Goal: Task Accomplishment & Management: Complete application form

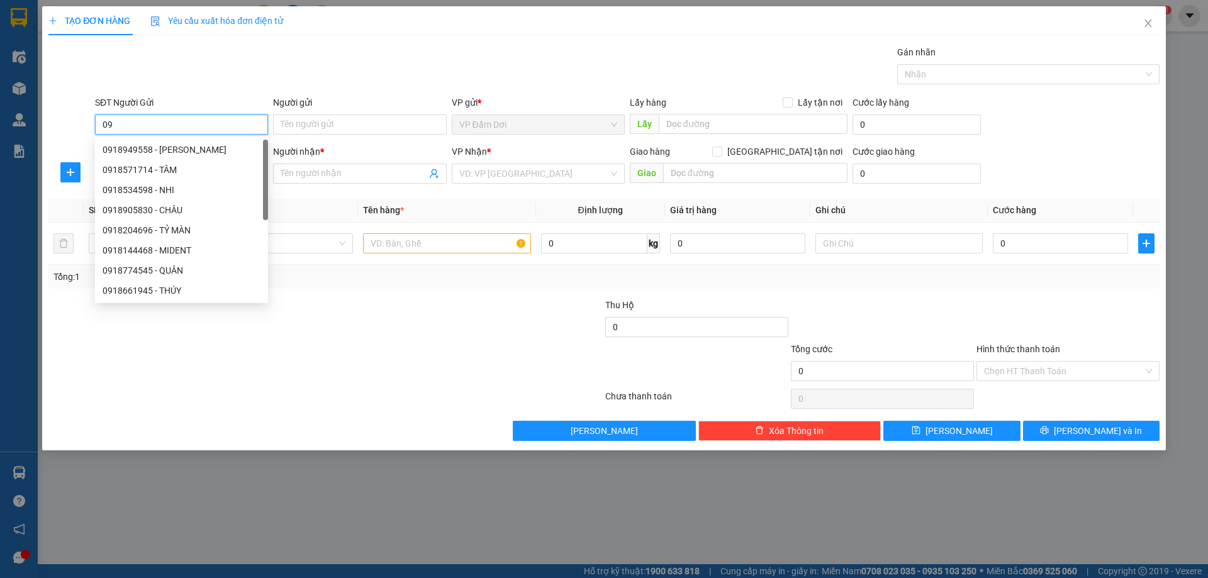
type input "0"
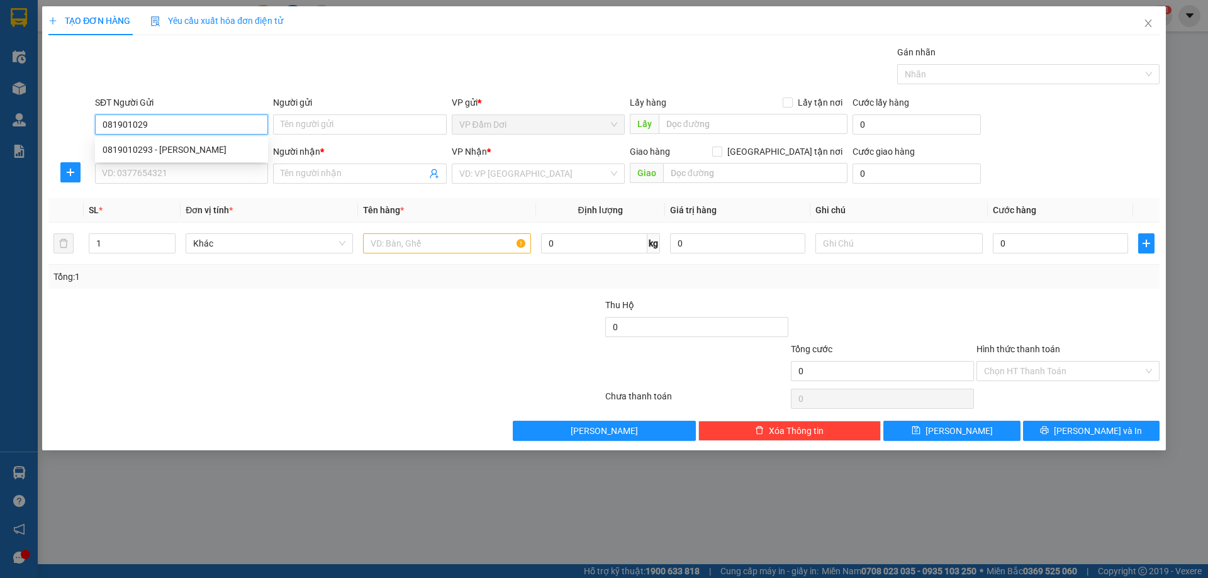
type input "0819010293"
drag, startPoint x: 170, startPoint y: 146, endPoint x: 342, endPoint y: 126, distance: 172.3
click at [177, 145] on div "0819010293 - [PERSON_NAME]" at bounding box center [182, 150] width 158 height 14
type input "[PERSON_NAME]"
type input "0819010293"
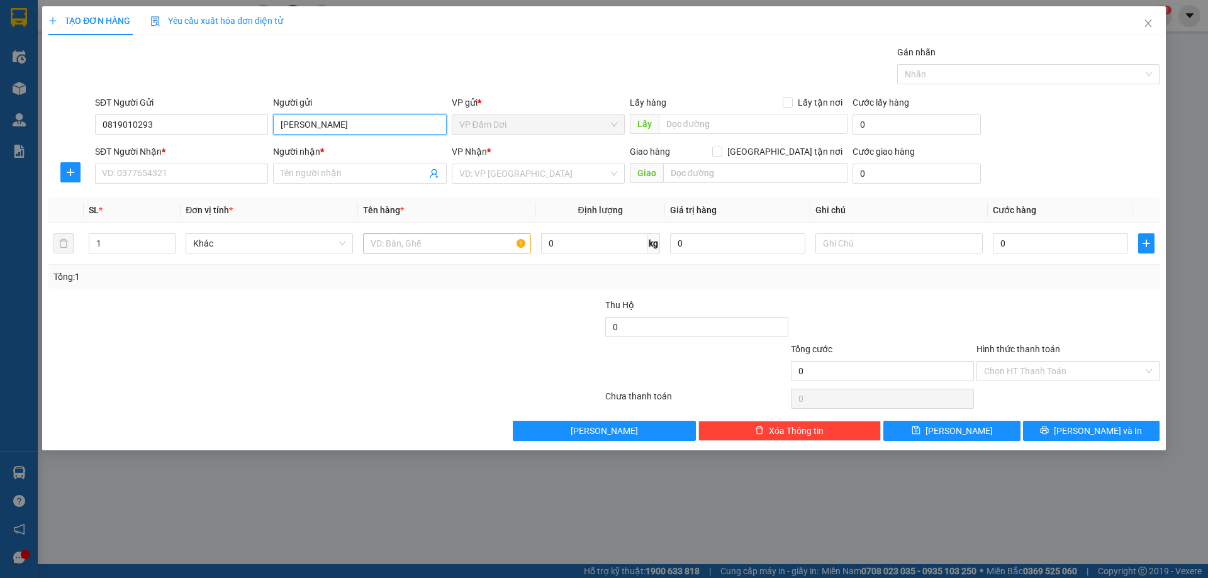
drag, startPoint x: 358, startPoint y: 127, endPoint x: 247, endPoint y: 147, distance: 113.1
click at [247, 147] on form "SĐT Người Gửi 0819010293 Người gửi [PERSON_NAME] [PERSON_NAME] VP gửi * VP Đầm …" at bounding box center [603, 142] width 1111 height 93
click at [204, 170] on input "SĐT Người Nhận *" at bounding box center [181, 174] width 173 height 20
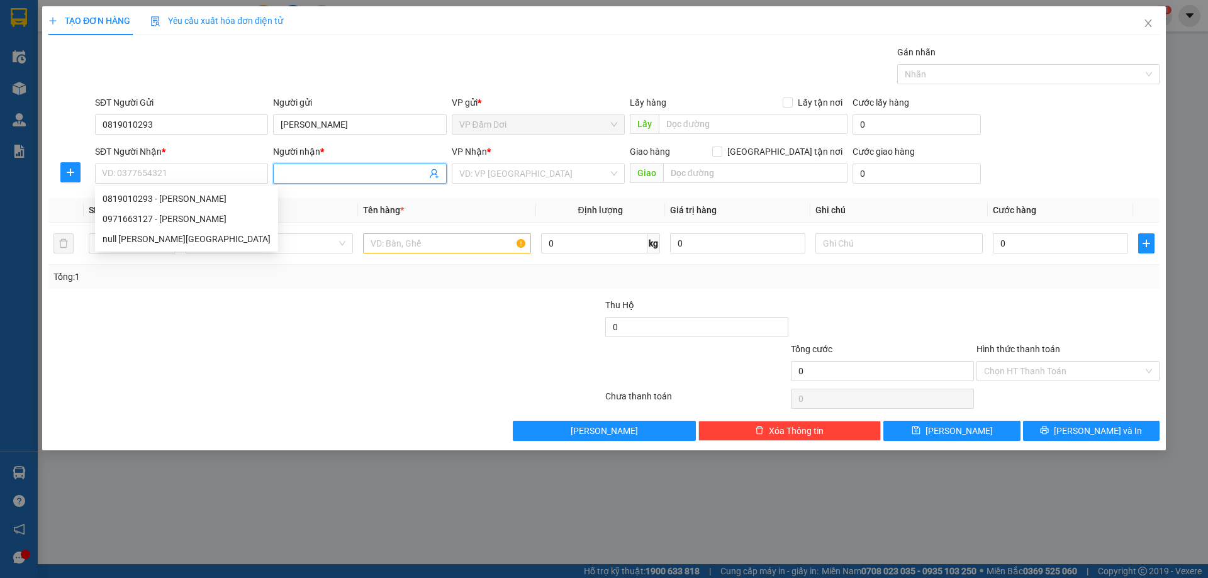
click at [333, 170] on input "Người nhận *" at bounding box center [353, 174] width 145 height 14
paste input "[PERSON_NAME]"
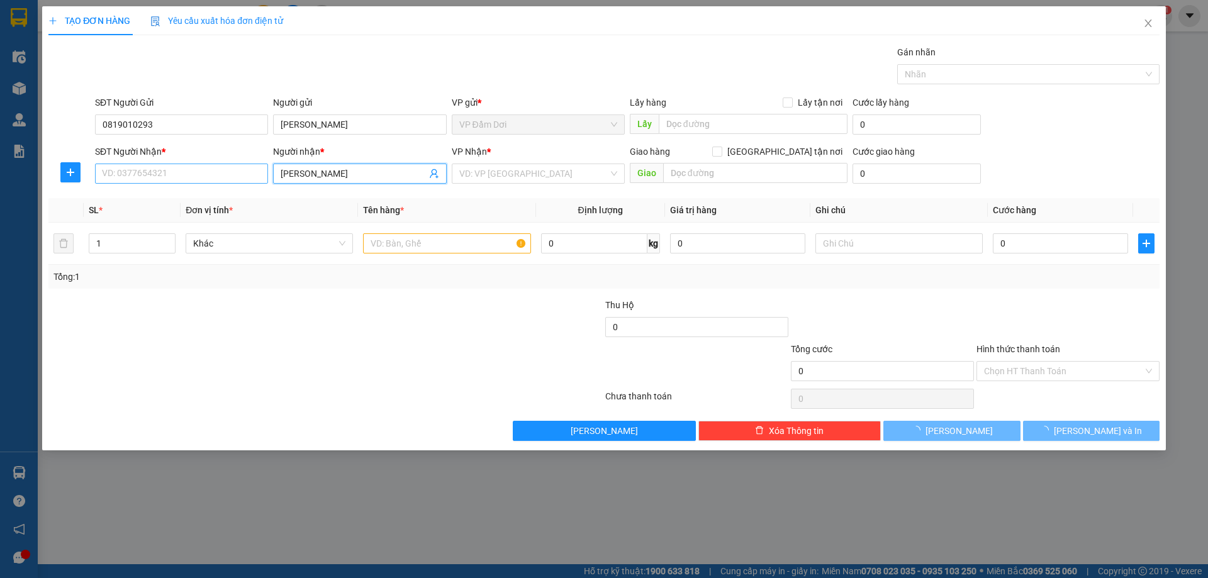
type input "[PERSON_NAME]"
drag, startPoint x: 224, startPoint y: 171, endPoint x: 206, endPoint y: 155, distance: 24.0
click at [222, 169] on input "SĐT Người Nhận *" at bounding box center [181, 174] width 173 height 20
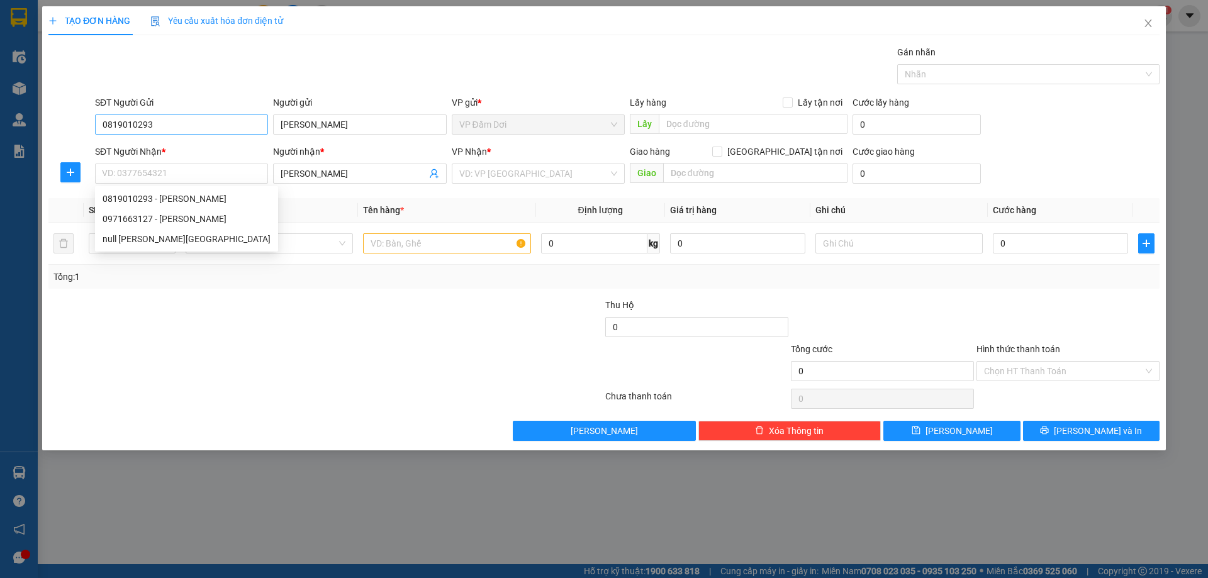
drag, startPoint x: 142, startPoint y: 113, endPoint x: 112, endPoint y: 121, distance: 30.7
click at [112, 121] on div "SĐT Người Gửi 0819010293" at bounding box center [181, 118] width 173 height 44
drag, startPoint x: 145, startPoint y: 125, endPoint x: 106, endPoint y: 140, distance: 41.2
click at [106, 140] on body "Kết quả tìm kiếm ( 0 ) Bộ lọc No Data pvdamdoi.tuanhung 1 Điều hành xe Kho hàng…" at bounding box center [604, 289] width 1208 height 578
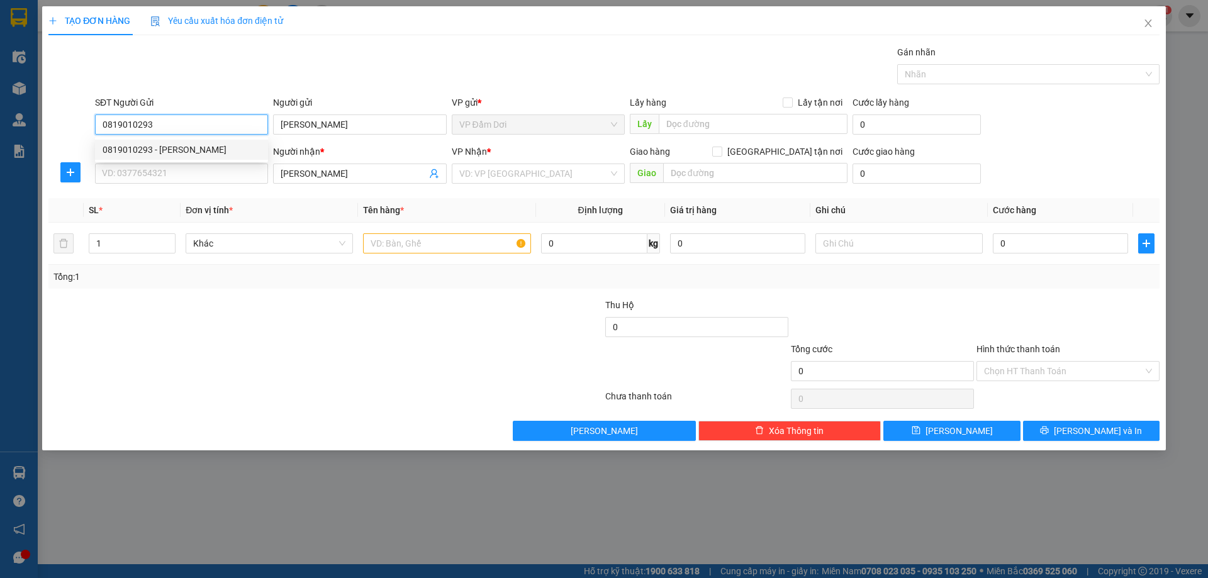
click at [159, 153] on div "0819010293 - [PERSON_NAME]" at bounding box center [182, 150] width 158 height 14
click at [190, 128] on input "0819010293" at bounding box center [181, 124] width 173 height 20
drag, startPoint x: 187, startPoint y: 127, endPoint x: 69, endPoint y: 131, distance: 118.9
click at [69, 131] on div "SĐT Người Gửi 0819010293 Người gửi [PERSON_NAME] VP gửi * VP Đầm Dơi Lấy hàng L…" at bounding box center [603, 118] width 1113 height 44
click at [108, 177] on input "SĐT Người Nhận *" at bounding box center [181, 174] width 173 height 20
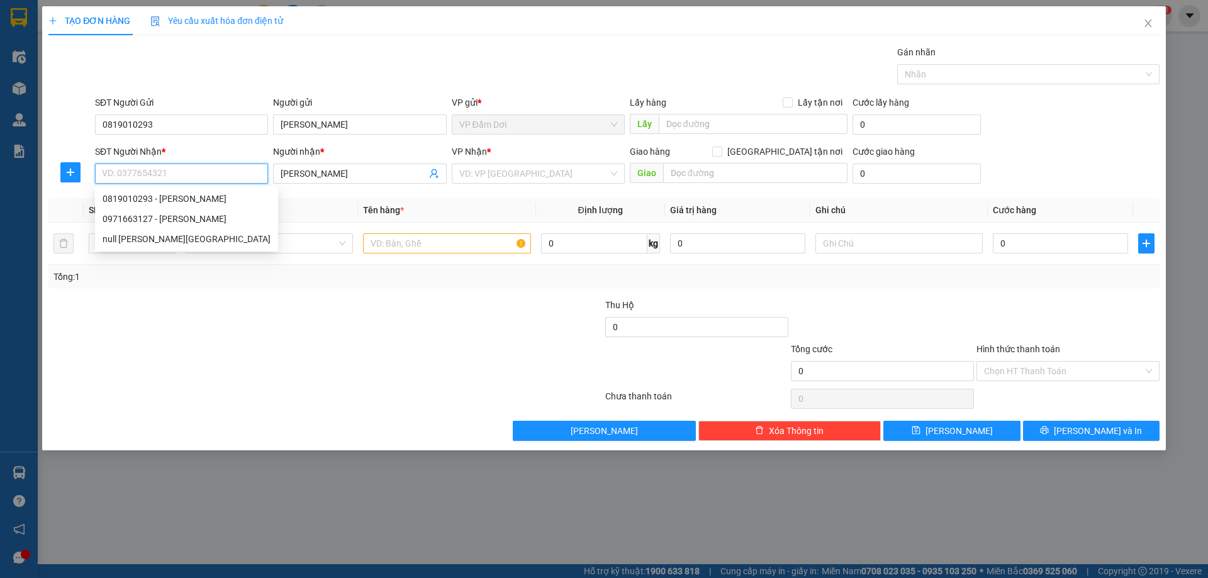
paste input "0819010293"
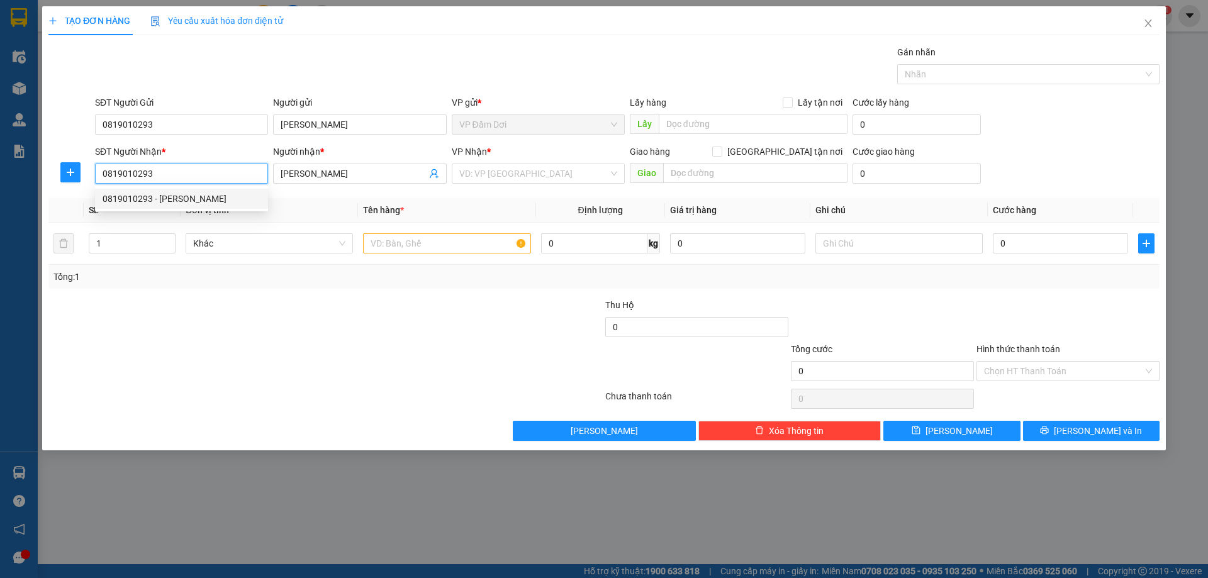
click at [225, 196] on div "0819010293 - [PERSON_NAME]" at bounding box center [182, 199] width 158 height 14
type input "0819010293"
click at [438, 236] on input "text" at bounding box center [446, 243] width 167 height 20
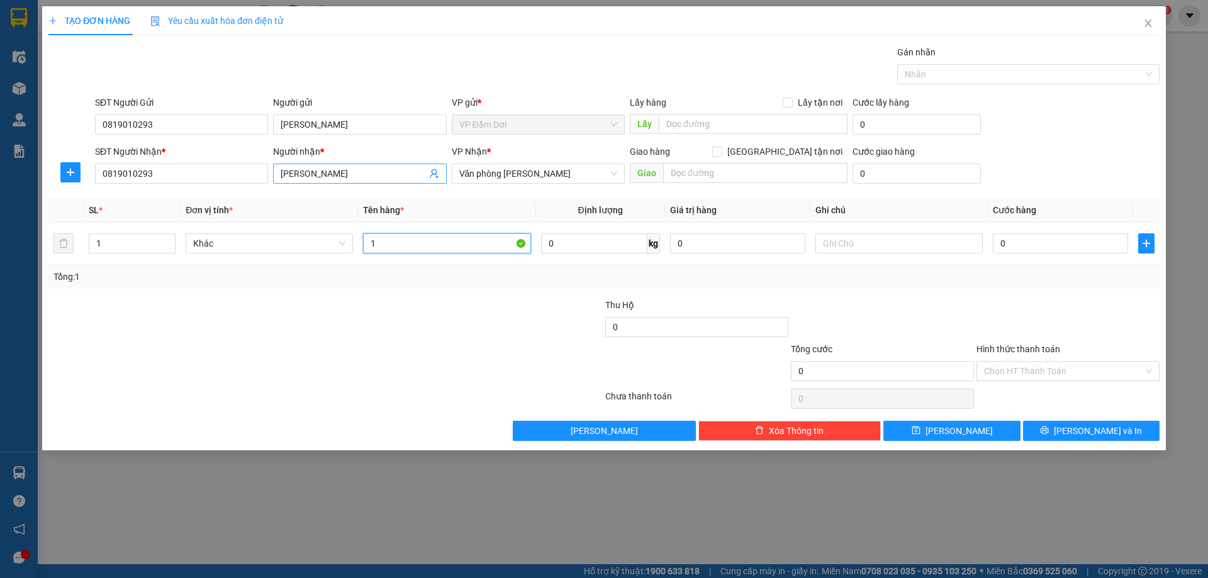
type input "1"
click at [366, 178] on input "[PERSON_NAME]" at bounding box center [353, 174] width 145 height 14
type input "[PERSON_NAME] ( KHÁCH [PERSON_NAME] )"
click at [382, 242] on input "1" at bounding box center [446, 243] width 167 height 20
type input "1 XE MÁY 59 CA 13664"
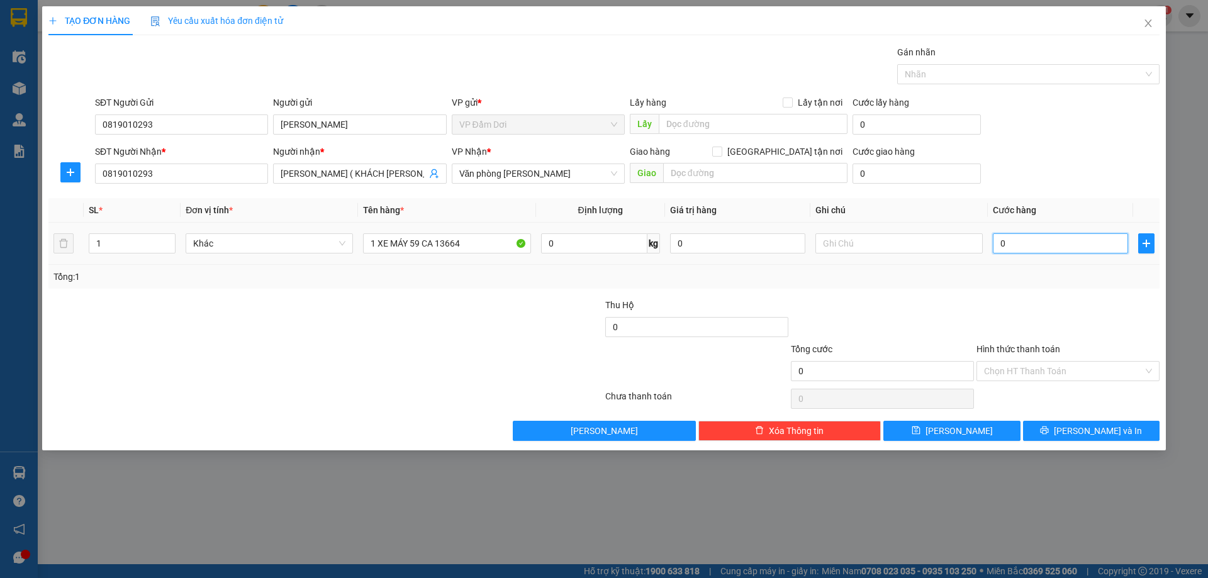
click at [1040, 238] on input "0" at bounding box center [1060, 243] width 135 height 20
type input "003"
type input "3"
type input "0.030"
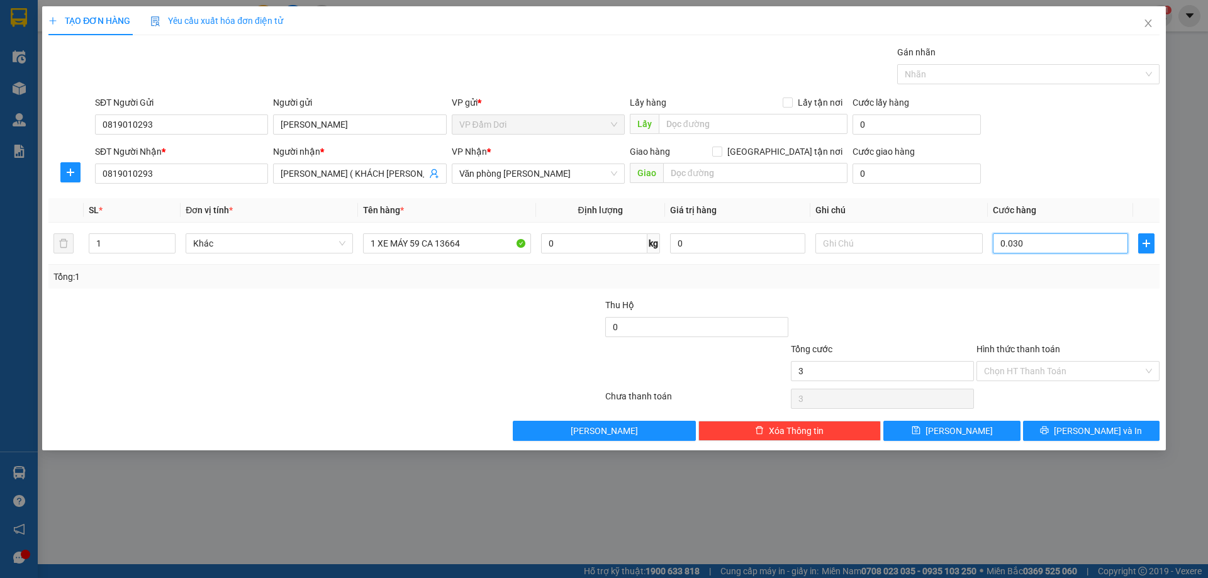
type input "30"
type input "00.300"
type input "300"
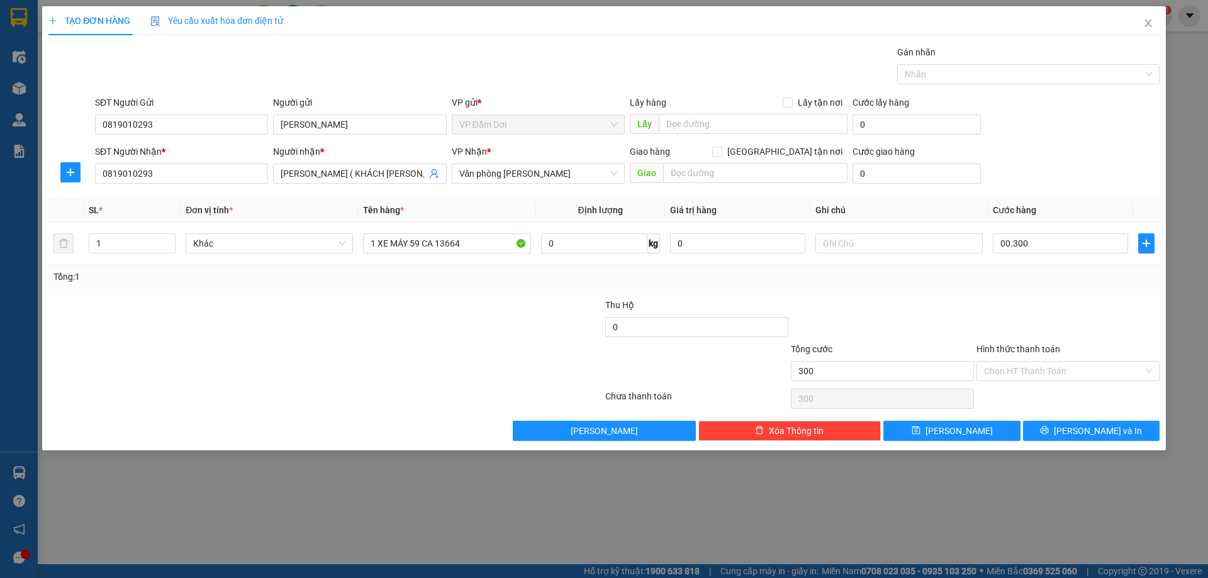
click at [998, 306] on div at bounding box center [1068, 320] width 186 height 44
type input "300.000"
click at [1028, 367] on input "Hình thức thanh toán" at bounding box center [1063, 371] width 159 height 19
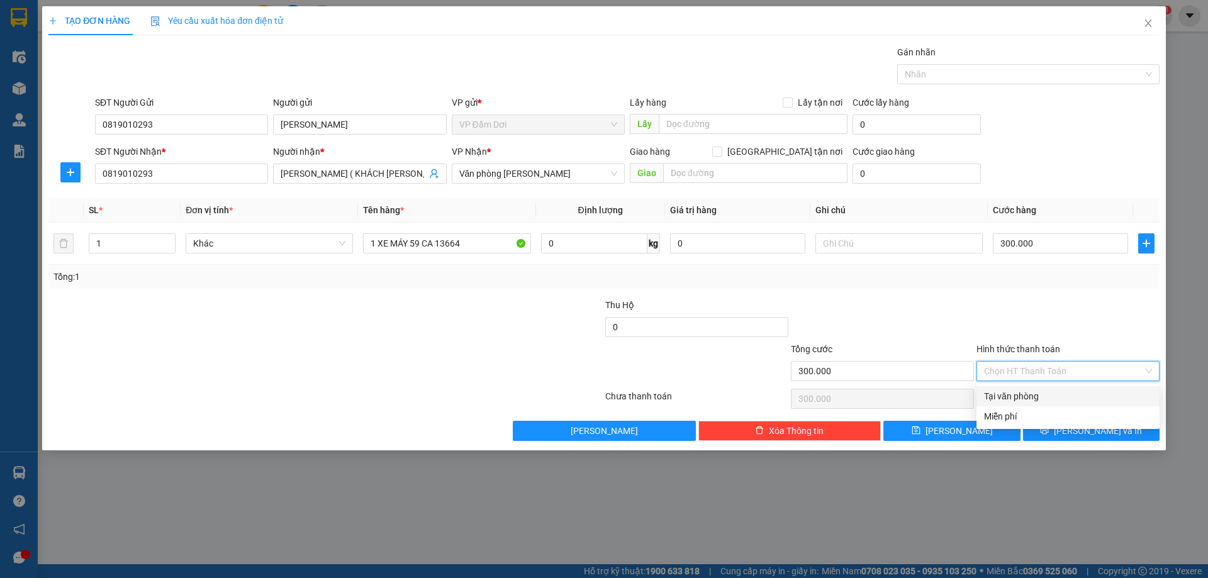
click at [1028, 392] on div "Tại văn phòng" at bounding box center [1068, 396] width 168 height 14
type input "0"
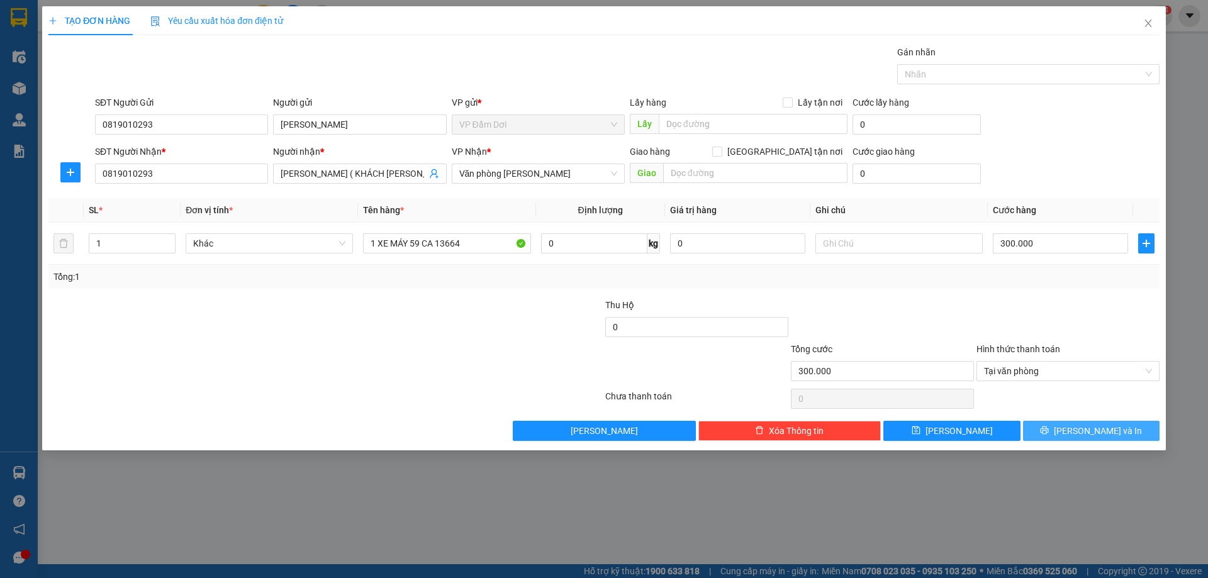
click at [1058, 424] on button "[PERSON_NAME] và In" at bounding box center [1091, 431] width 136 height 20
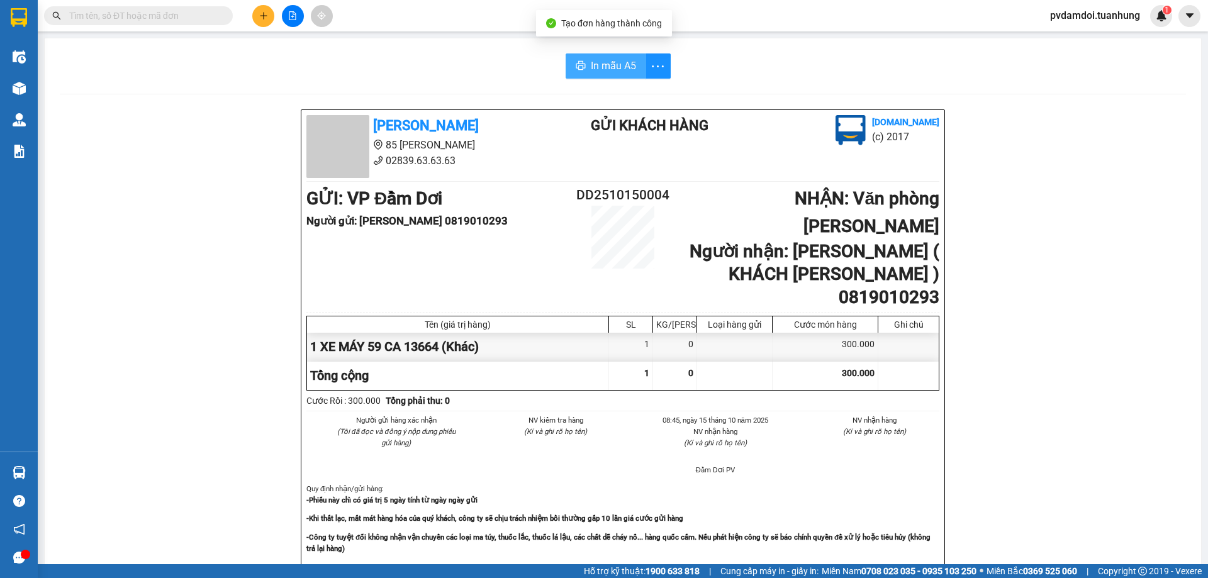
click at [619, 59] on span "In mẫu A5" at bounding box center [613, 66] width 45 height 16
click at [269, 19] on button at bounding box center [263, 16] width 22 height 22
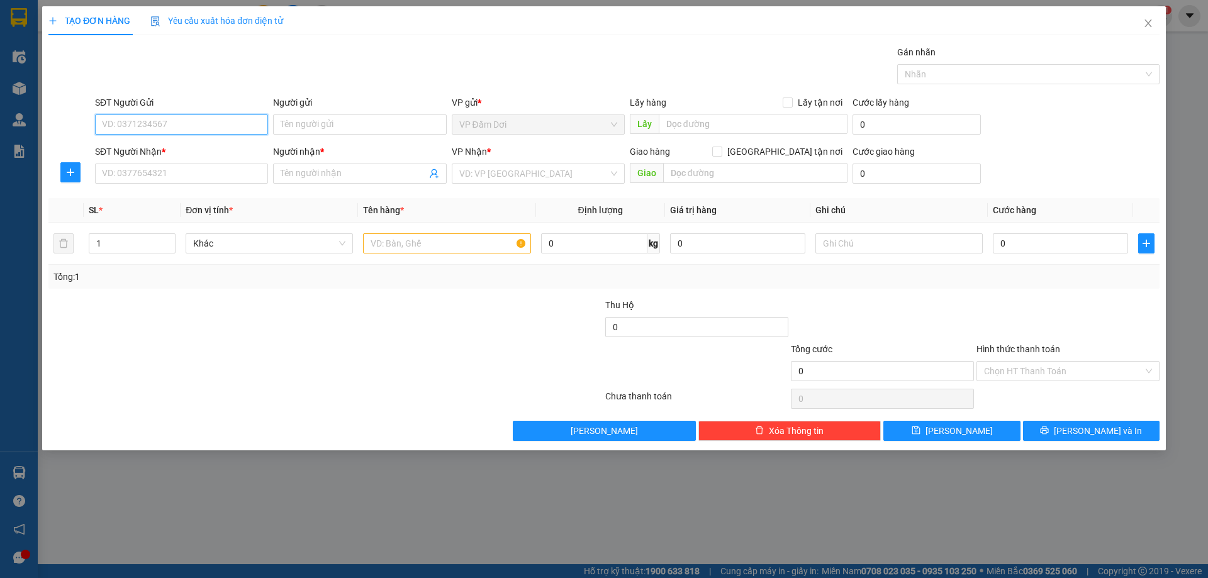
click at [246, 124] on input "SĐT Người Gửi" at bounding box center [181, 124] width 173 height 20
type input "0947430345"
click at [198, 160] on div "0947430345 0947430345 - LẠC" at bounding box center [181, 149] width 173 height 25
click at [195, 120] on input "0947430345" at bounding box center [181, 124] width 173 height 20
click at [179, 141] on div "0947430345 - LẠC" at bounding box center [181, 150] width 173 height 20
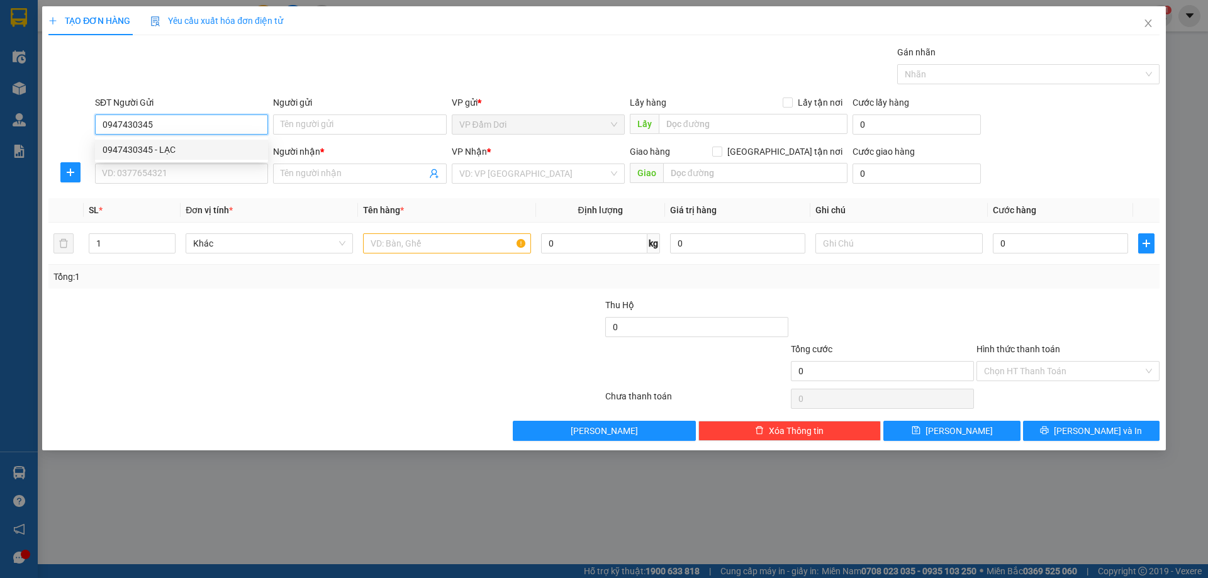
type input "LẠC"
drag, startPoint x: 192, startPoint y: 188, endPoint x: 189, endPoint y: 180, distance: 8.8
click at [192, 189] on div "Transit Pickup Surcharge Ids Transit Deliver Surcharge Ids Transit Deliver Surc…" at bounding box center [603, 243] width 1111 height 396
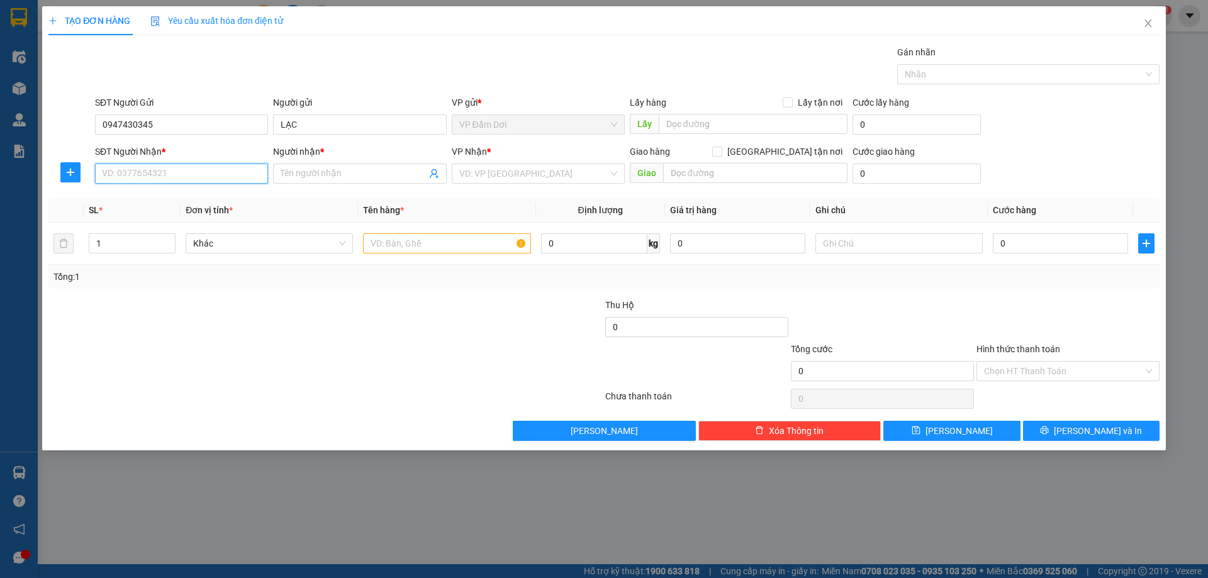
click at [189, 177] on input "SĐT Người Nhận *" at bounding box center [181, 174] width 173 height 20
drag, startPoint x: 191, startPoint y: 214, endPoint x: 320, endPoint y: 227, distance: 129.0
click at [193, 213] on div "0344195956 - [PERSON_NAME]" at bounding box center [182, 219] width 158 height 14
type input "0344195956"
type input "[PERSON_NAME]"
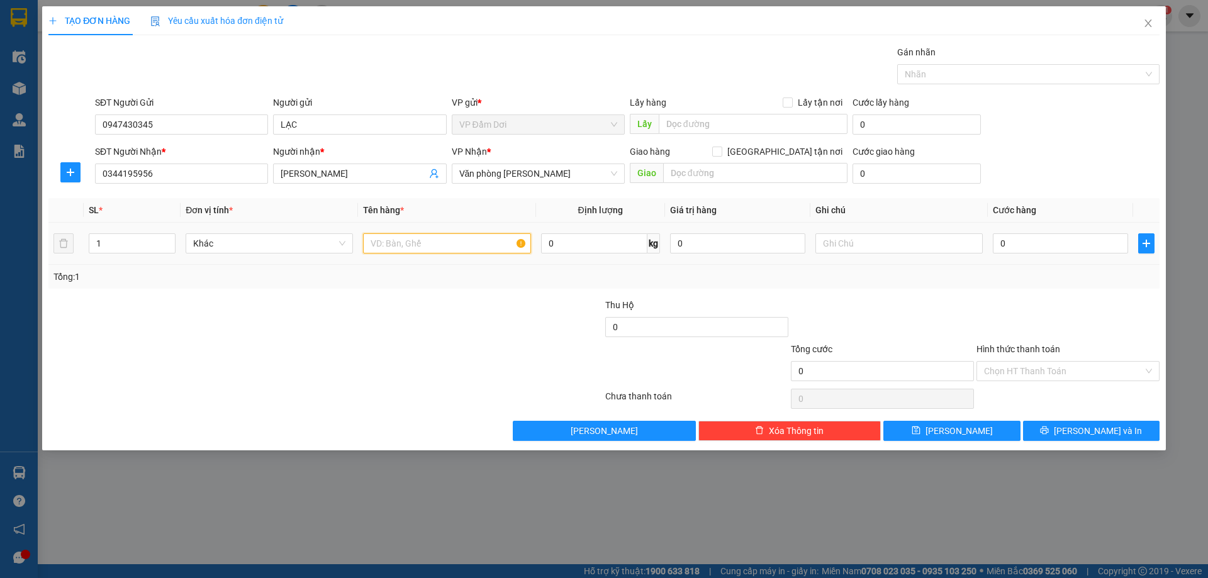
click at [400, 248] on input "text" at bounding box center [446, 243] width 167 height 20
type input "1 THÙNG"
type input "003"
type input "3"
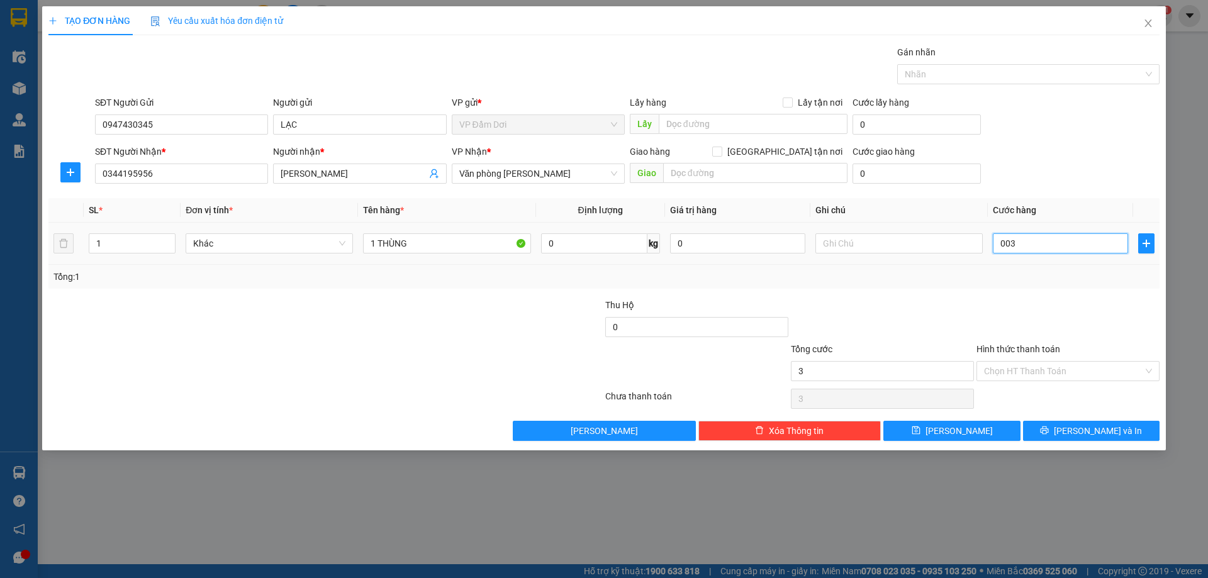
type input "0.030"
type input "30"
click at [1121, 207] on th "Cước hàng" at bounding box center [1059, 210] width 145 height 25
type input "30.000"
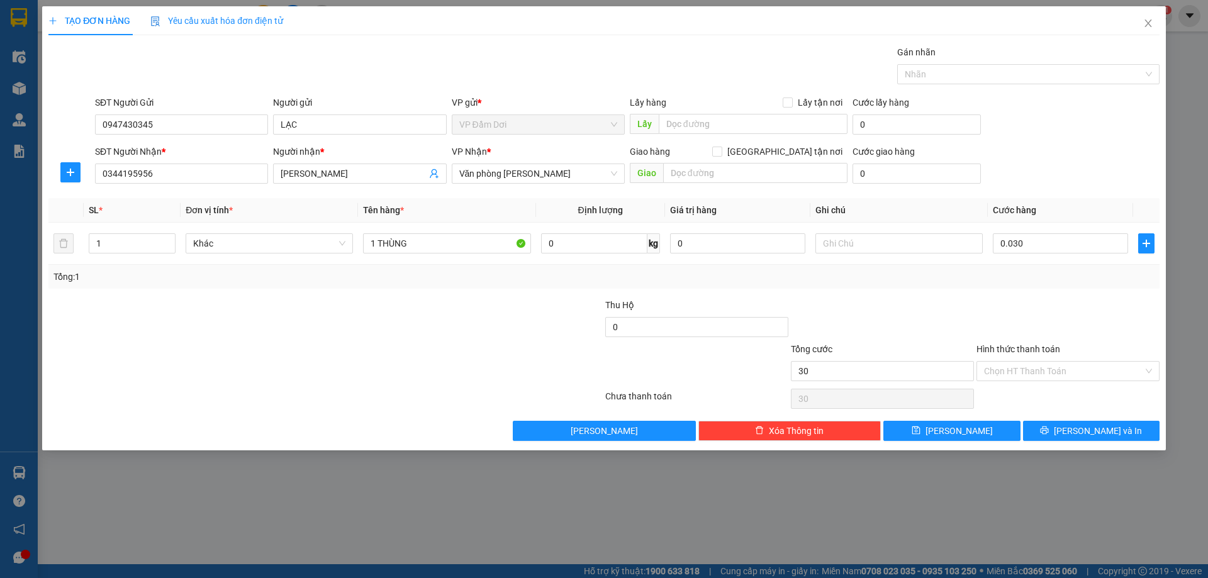
type input "30.000"
click at [1045, 369] on input "Hình thức thanh toán" at bounding box center [1063, 371] width 159 height 19
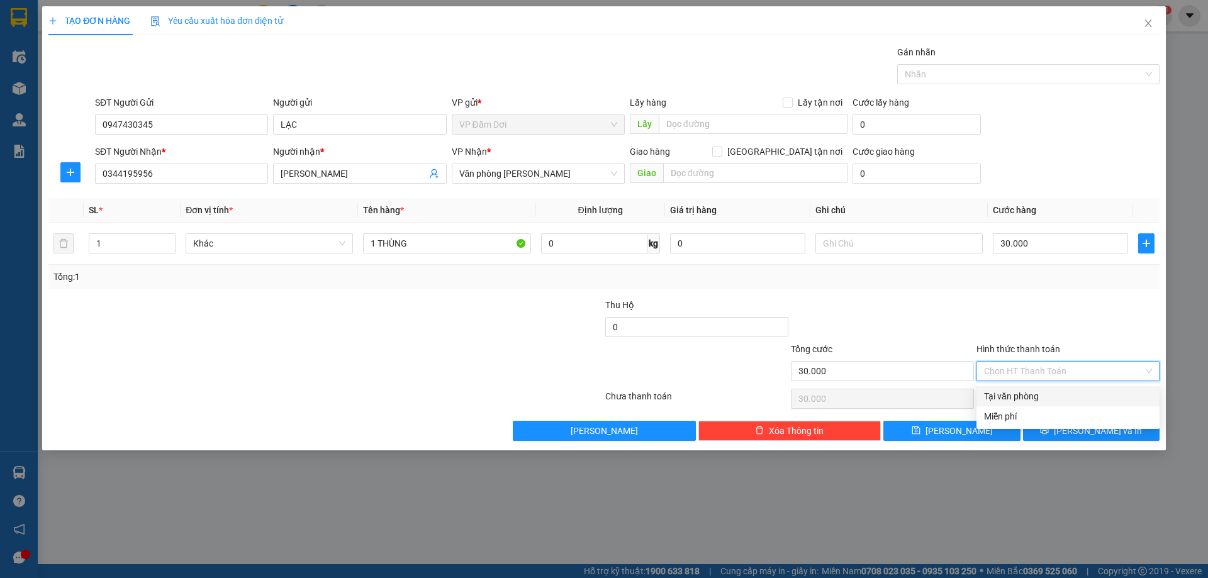
drag, startPoint x: 1033, startPoint y: 392, endPoint x: 1032, endPoint y: 403, distance: 10.1
click at [1032, 392] on div "Tại văn phòng" at bounding box center [1068, 396] width 168 height 14
type input "0"
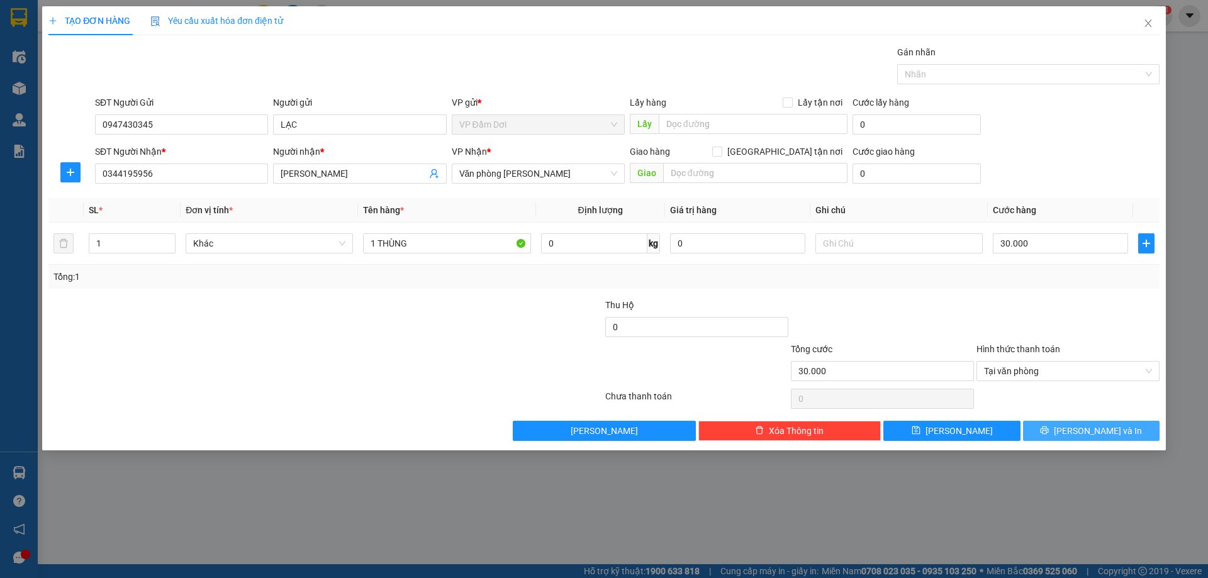
click at [1032, 428] on button "[PERSON_NAME] và In" at bounding box center [1091, 431] width 136 height 20
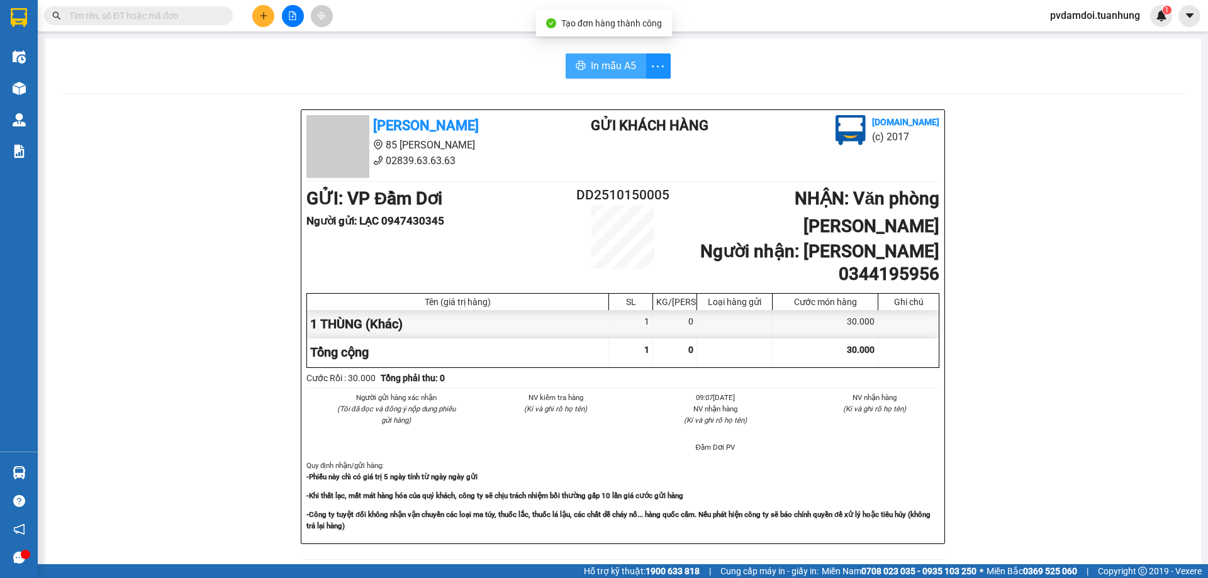
click at [604, 66] on span "In mẫu A5" at bounding box center [613, 66] width 45 height 16
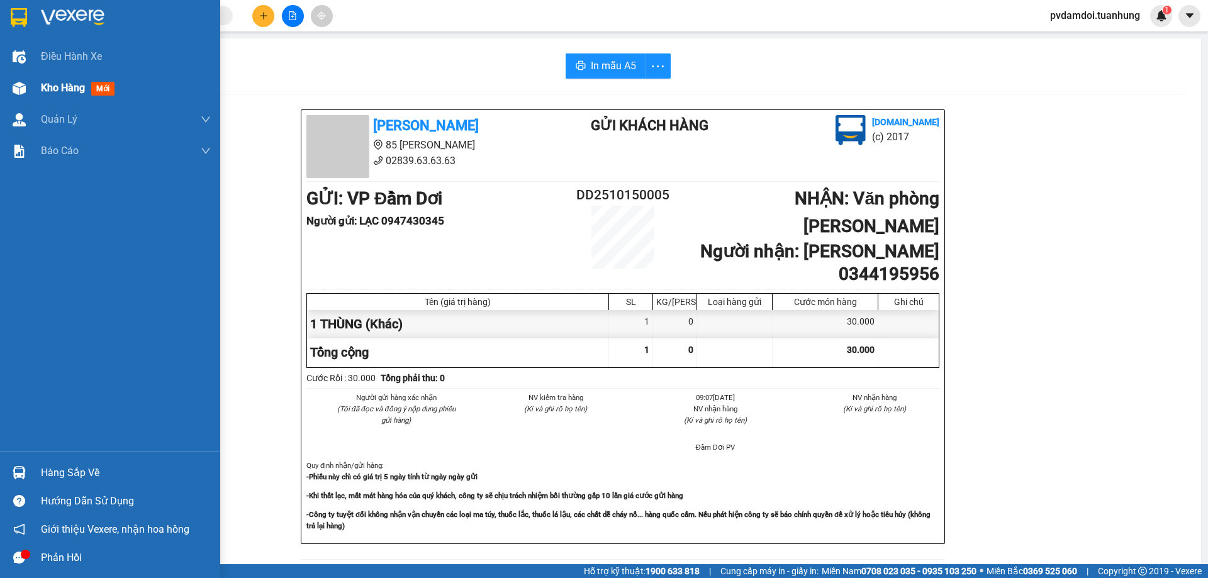
click at [103, 94] on span "mới" at bounding box center [102, 89] width 23 height 14
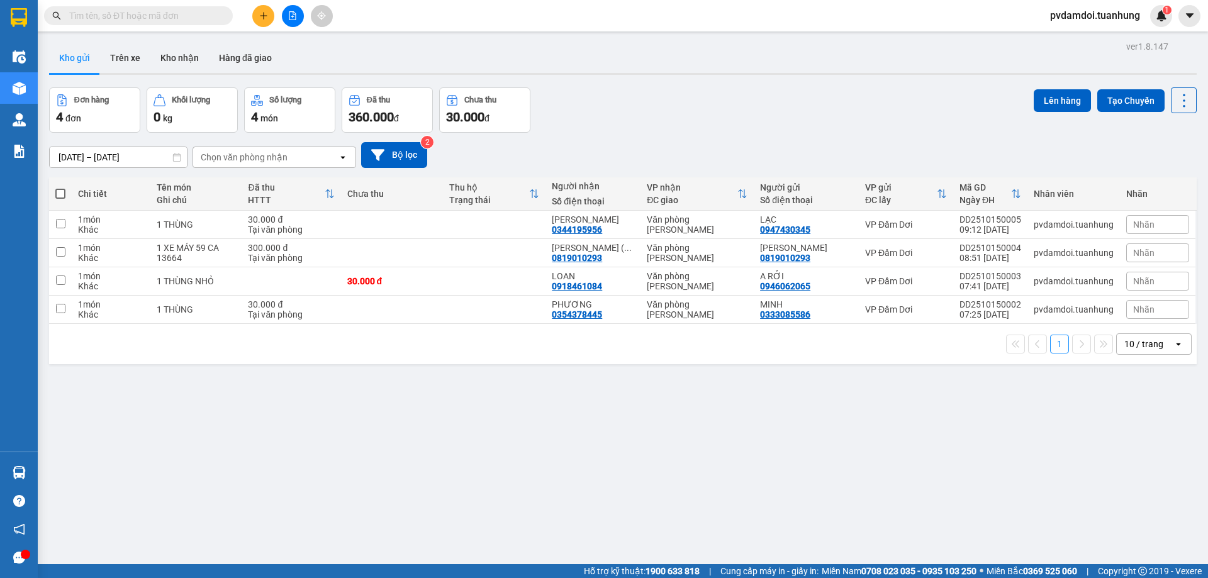
drag, startPoint x: 64, startPoint y: 195, endPoint x: 88, endPoint y: 199, distance: 24.2
click at [65, 195] on span at bounding box center [60, 194] width 10 height 10
click at [60, 187] on input "checkbox" at bounding box center [60, 187] width 0 height 0
checkbox input "true"
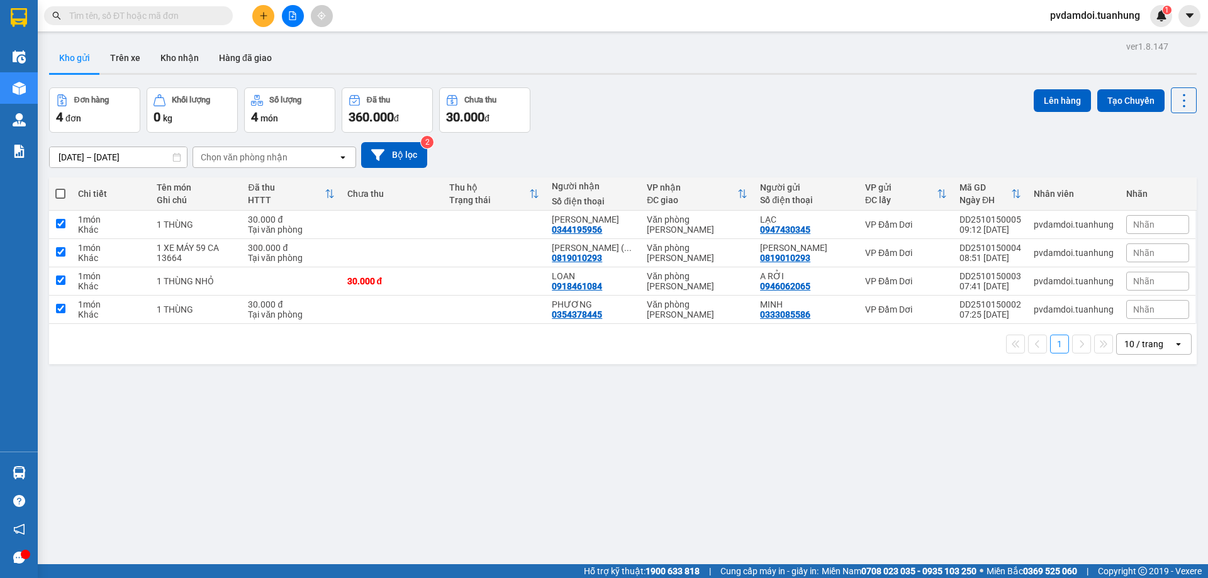
checkbox input "true"
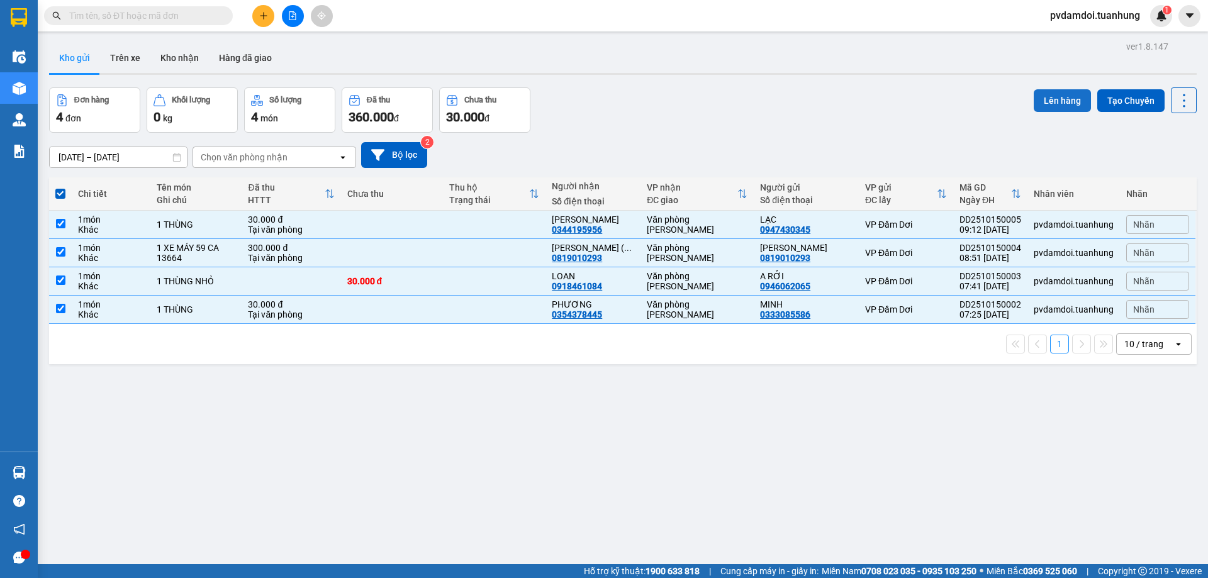
click at [1068, 109] on button "Lên hàng" at bounding box center [1061, 100] width 57 height 23
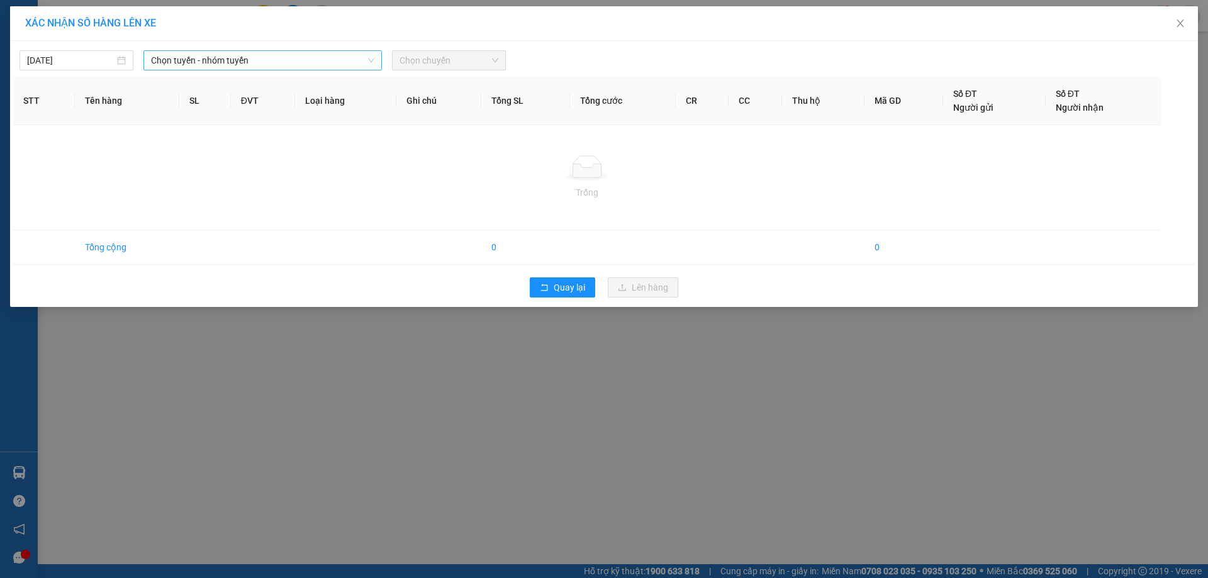
click at [275, 62] on span "Chọn tuyến - nhóm tuyến" at bounding box center [262, 60] width 223 height 19
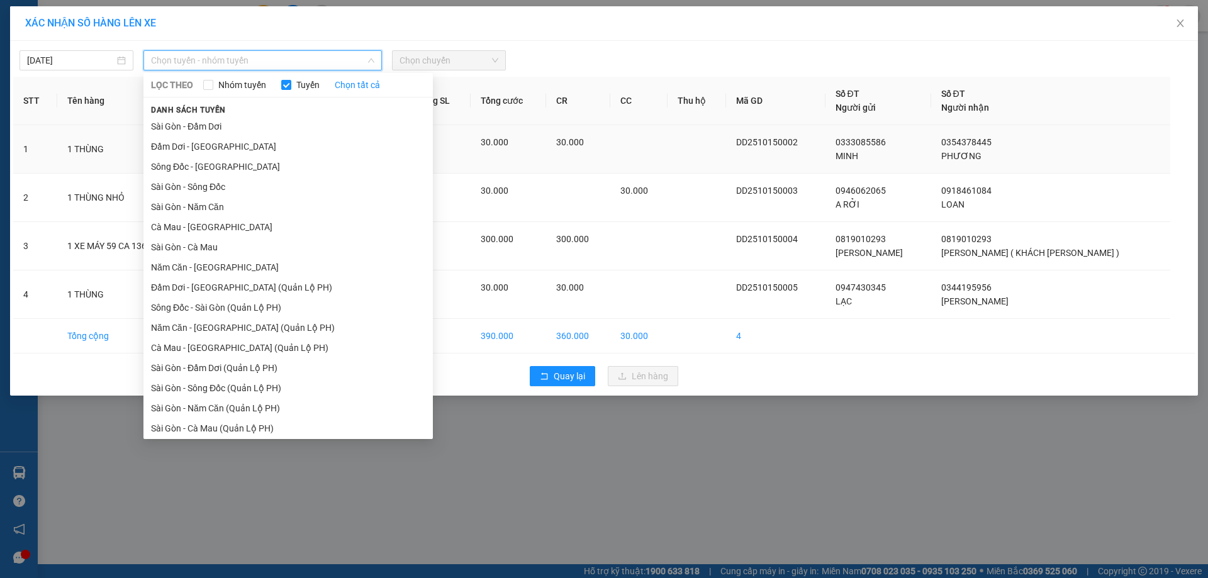
drag, startPoint x: 233, startPoint y: 153, endPoint x: 245, endPoint y: 152, distance: 12.7
click at [236, 152] on li "Đầm Dơi - [GEOGRAPHIC_DATA]" at bounding box center [287, 146] width 289 height 20
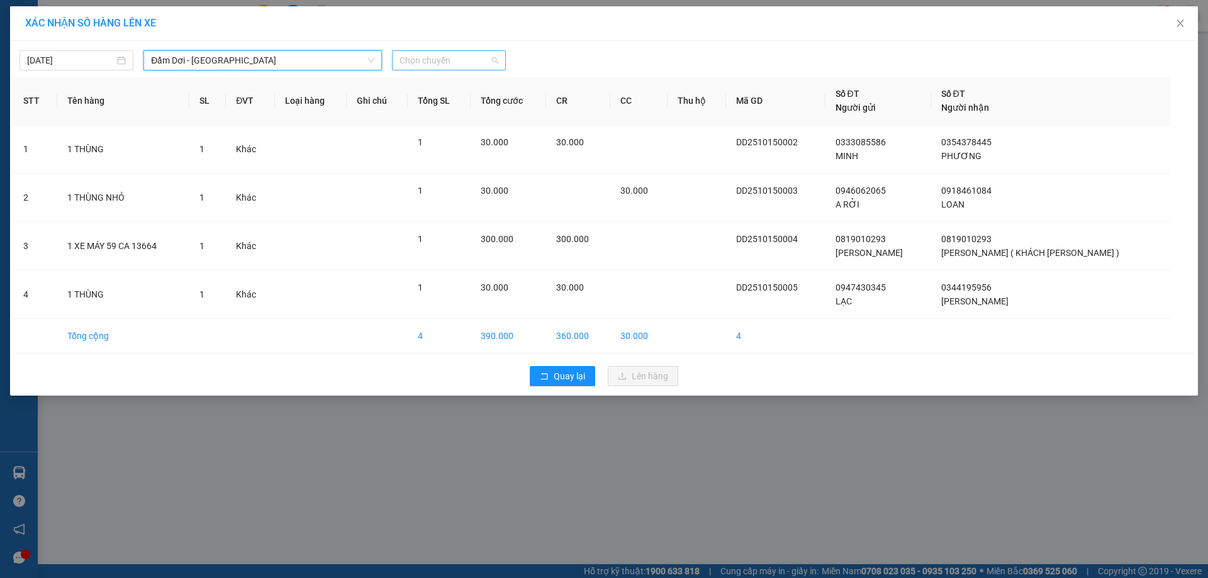
click at [419, 64] on span "Chọn chuyến" at bounding box center [448, 60] width 99 height 19
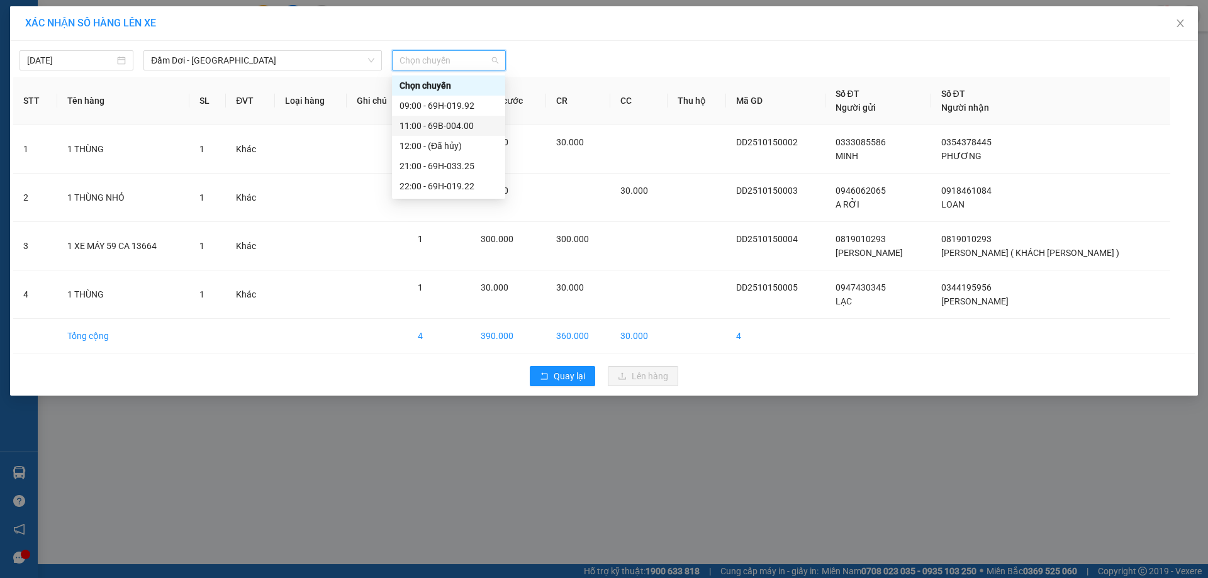
drag, startPoint x: 438, startPoint y: 135, endPoint x: 458, endPoint y: 179, distance: 48.2
click at [438, 136] on div "Chọn chuyến 09:00 - 69H-019.92 11:00 - 69B-004.00 12:00 - (Đã hủy) 21:00 - 69H-…" at bounding box center [448, 135] width 113 height 121
click at [470, 126] on div "11:00 - 69B-004.00" at bounding box center [448, 126] width 98 height 14
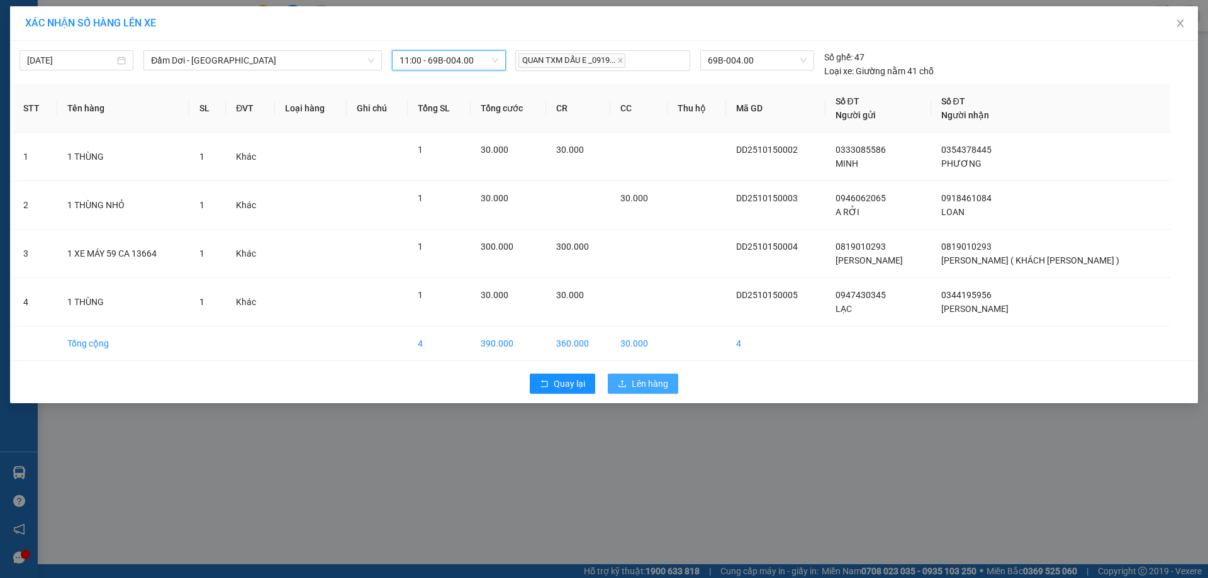
click at [619, 378] on button "Lên hàng" at bounding box center [643, 384] width 70 height 20
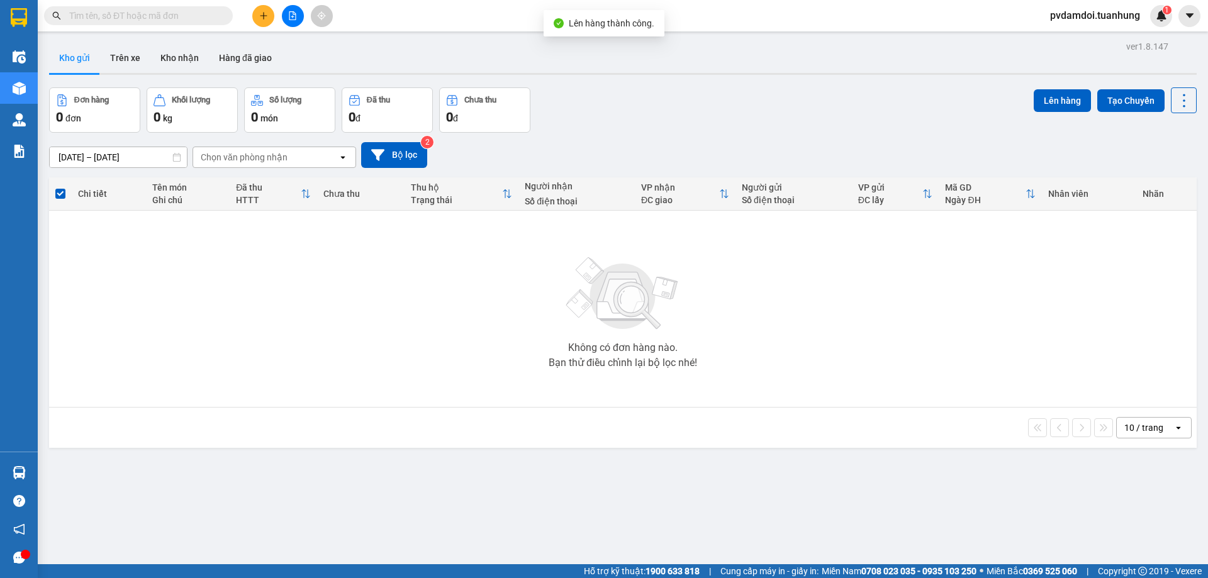
click at [259, 23] on button at bounding box center [263, 16] width 22 height 22
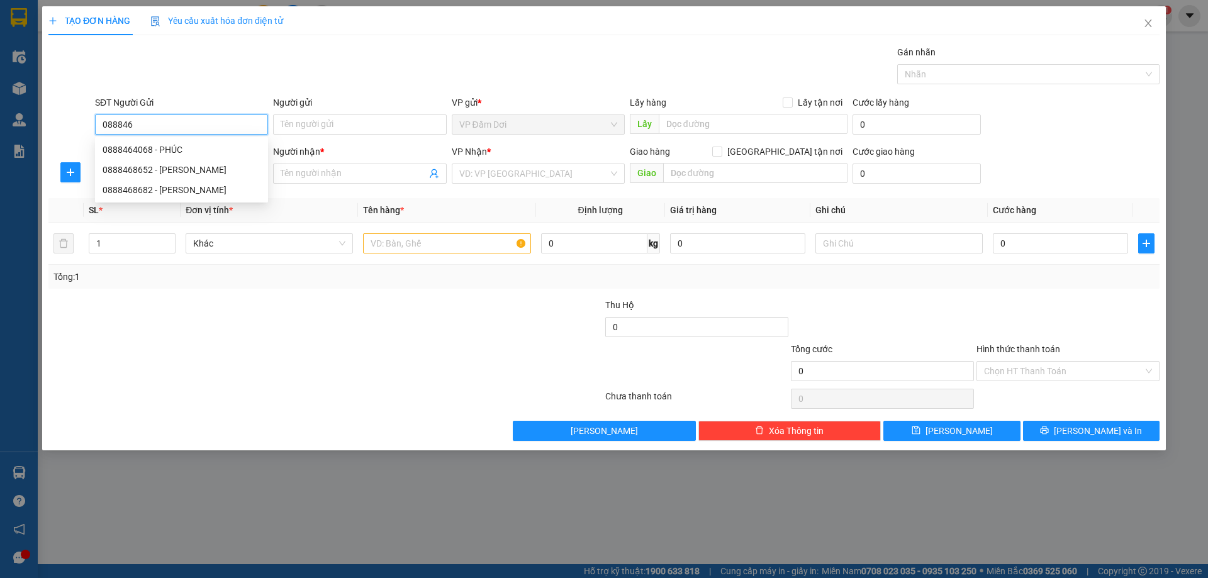
click at [201, 170] on div "0888468652 - [PERSON_NAME]" at bounding box center [182, 170] width 158 height 14
type input "0888468652"
type input "TUẤN ANH"
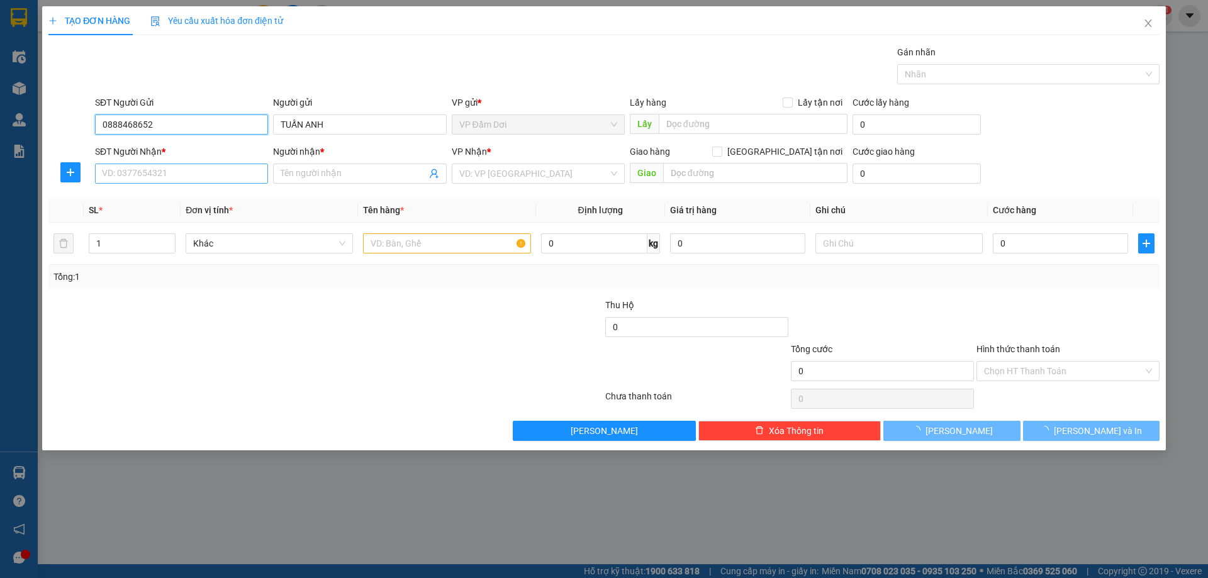
type input "0888468652"
click at [226, 180] on input "SĐT Người Nhận *" at bounding box center [181, 174] width 173 height 20
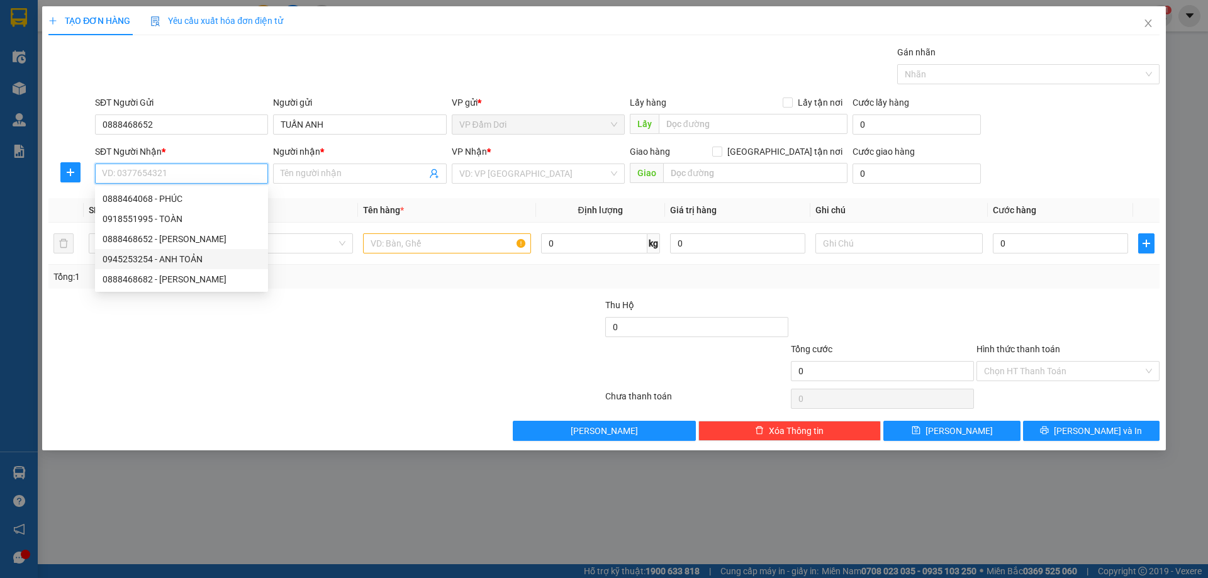
click at [209, 261] on div "0945253254 - ANH TOẢN" at bounding box center [182, 259] width 158 height 14
type input "0945253254"
type input "ANH TOẢN"
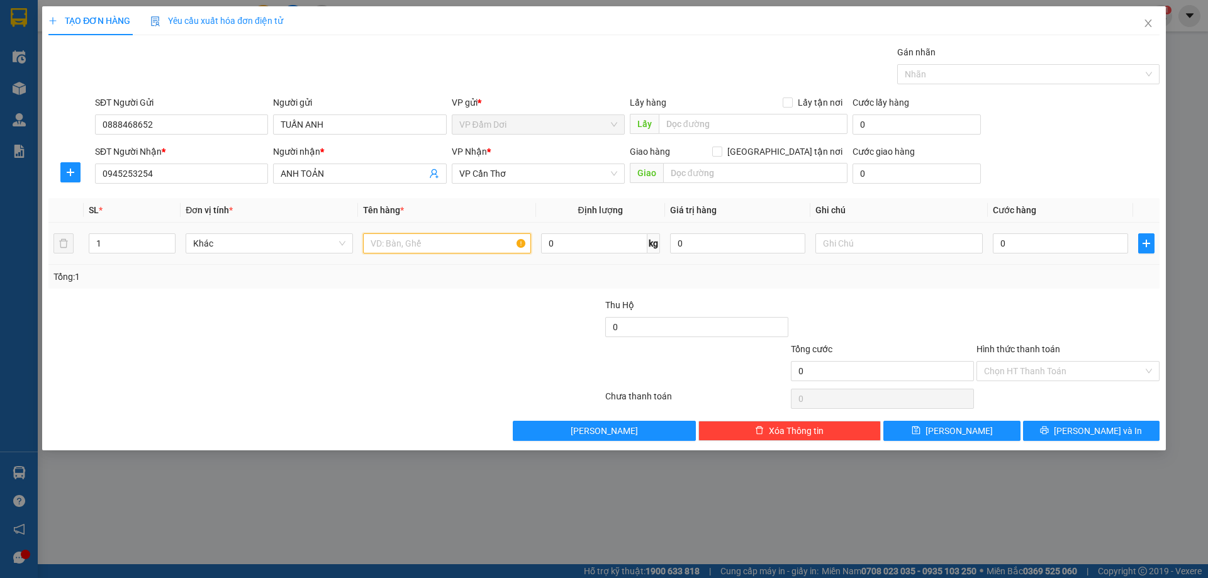
click at [395, 245] on input "text" at bounding box center [446, 243] width 167 height 20
type input "THÙNG"
click at [1013, 238] on input "0" at bounding box center [1060, 243] width 135 height 20
type input "003"
type input "3"
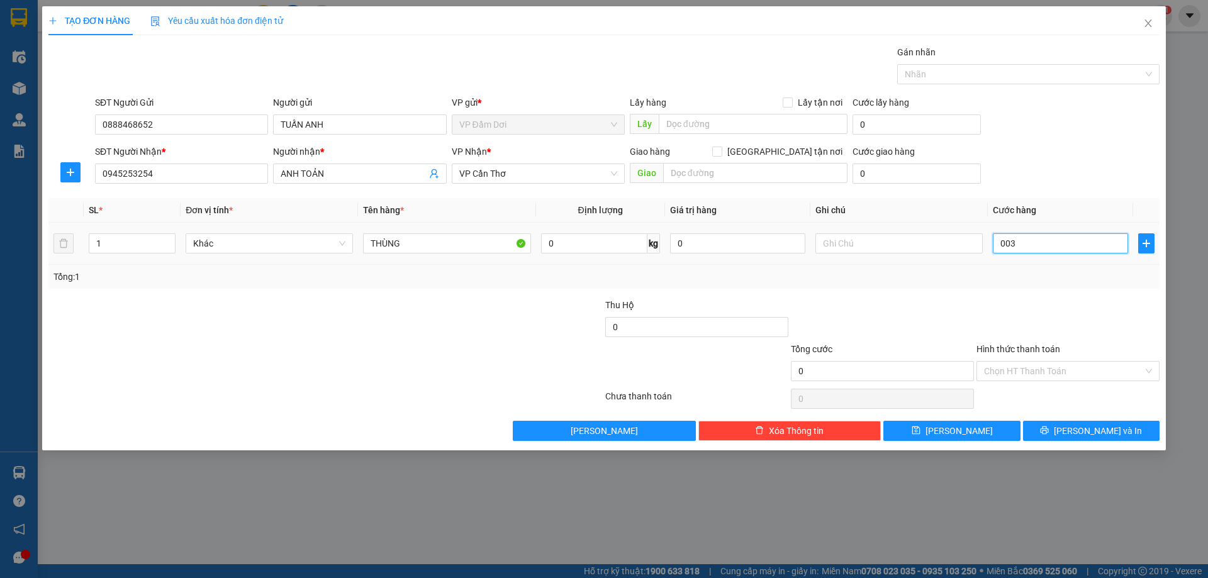
type input "3"
type input "0.030"
type input "30"
click at [1028, 279] on div "Tổng: 1" at bounding box center [603, 277] width 1101 height 14
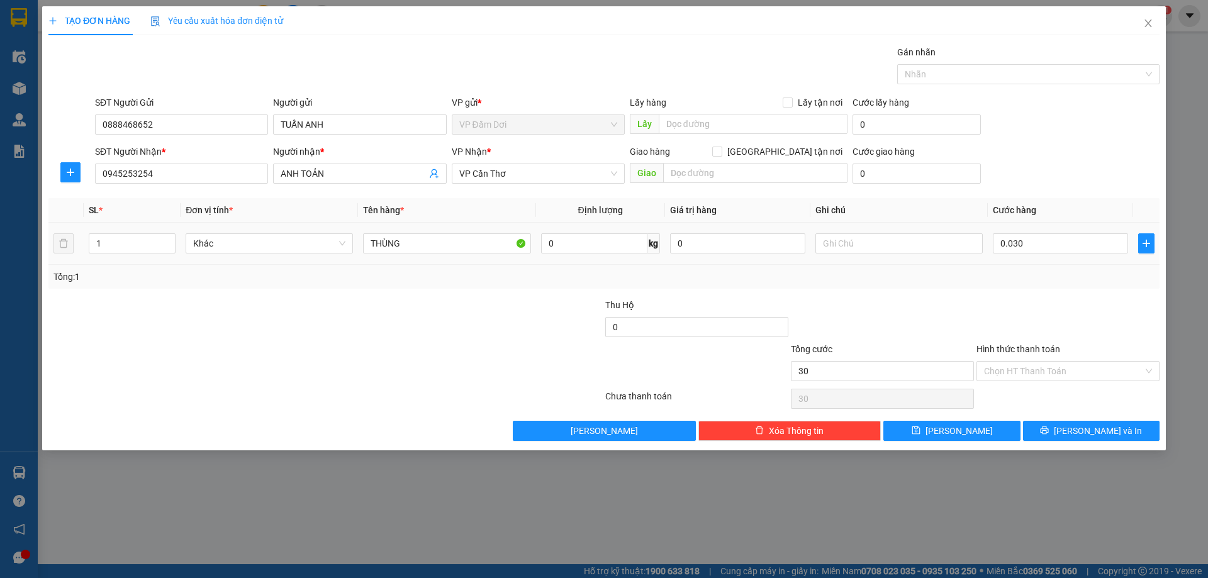
type input "30.000"
click at [1071, 374] on input "Hình thức thanh toán" at bounding box center [1063, 371] width 159 height 19
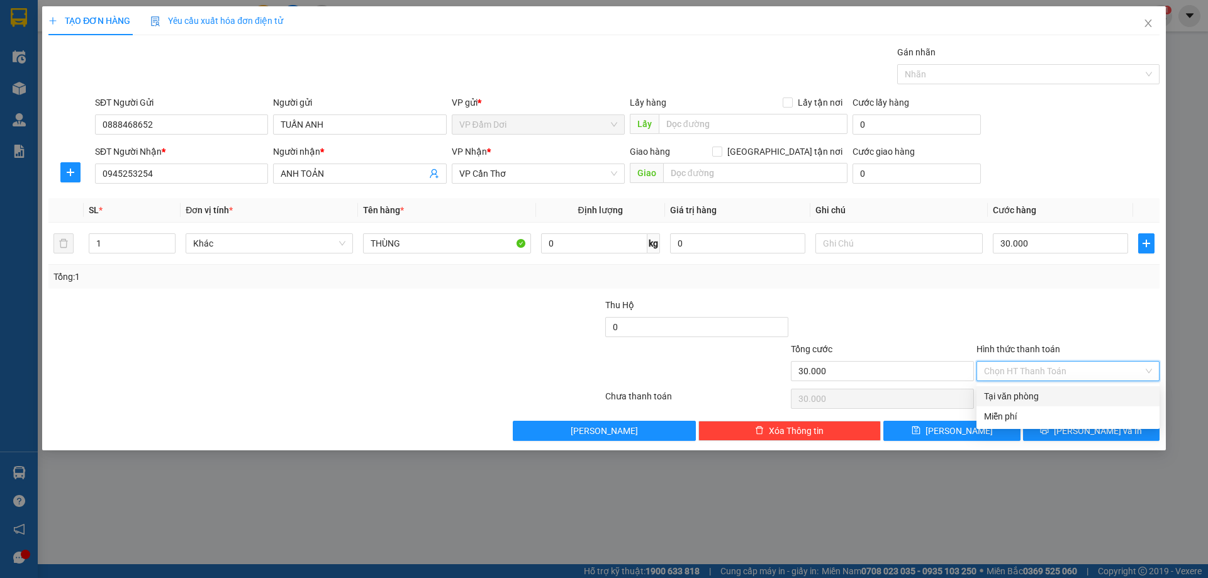
click at [1064, 396] on div "Tại văn phòng" at bounding box center [1068, 396] width 168 height 14
type input "0"
click at [1086, 433] on span "[PERSON_NAME] và In" at bounding box center [1098, 431] width 88 height 14
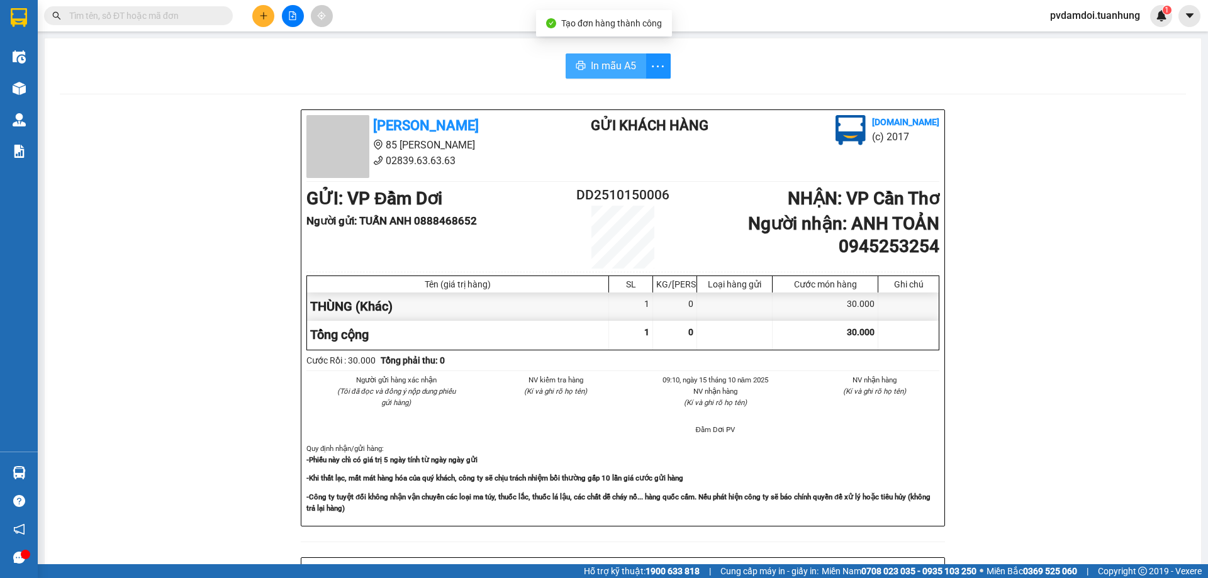
click at [624, 75] on button "In mẫu A5" at bounding box center [605, 65] width 81 height 25
